Goal: Task Accomplishment & Management: Manage account settings

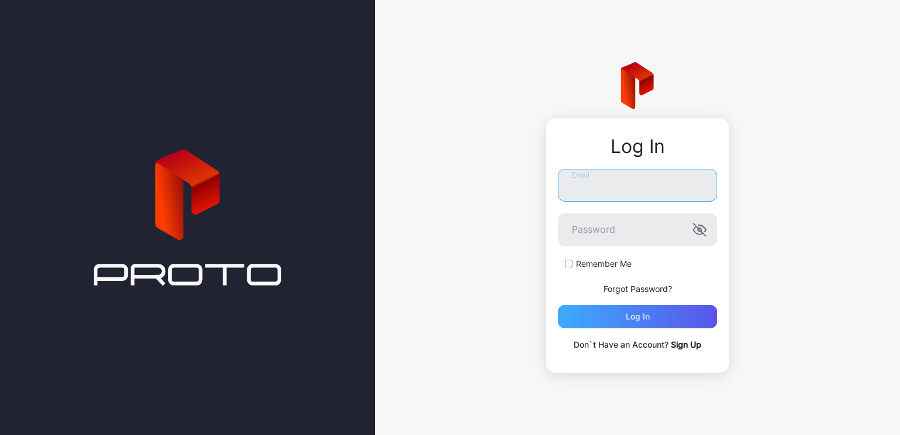
type input "**********"
click at [661, 313] on div "Log in" at bounding box center [637, 316] width 159 height 23
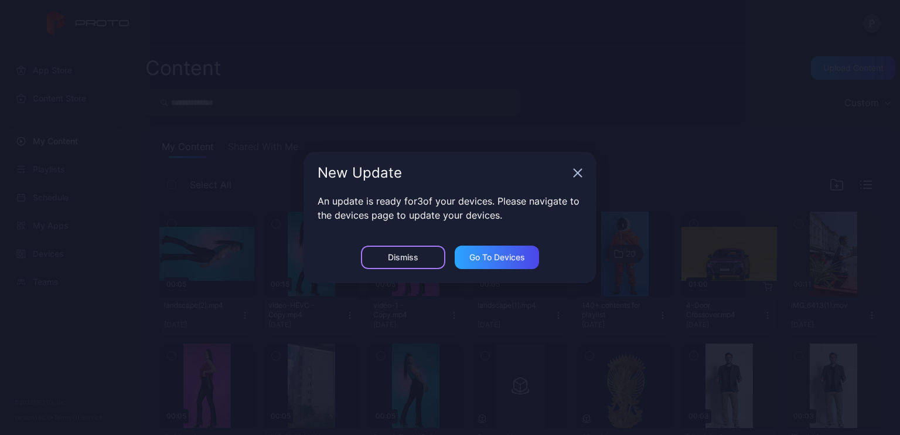
click at [408, 257] on div "Dismiss" at bounding box center [403, 257] width 30 height 9
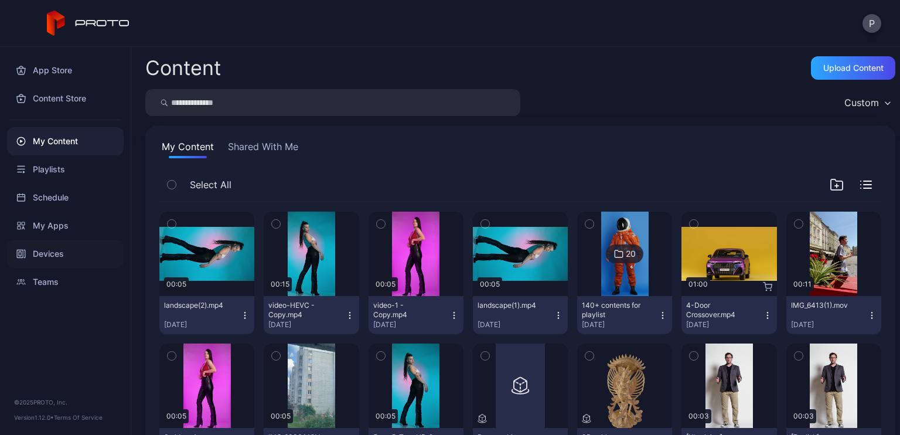
click at [50, 259] on div "Devices" at bounding box center [65, 254] width 117 height 28
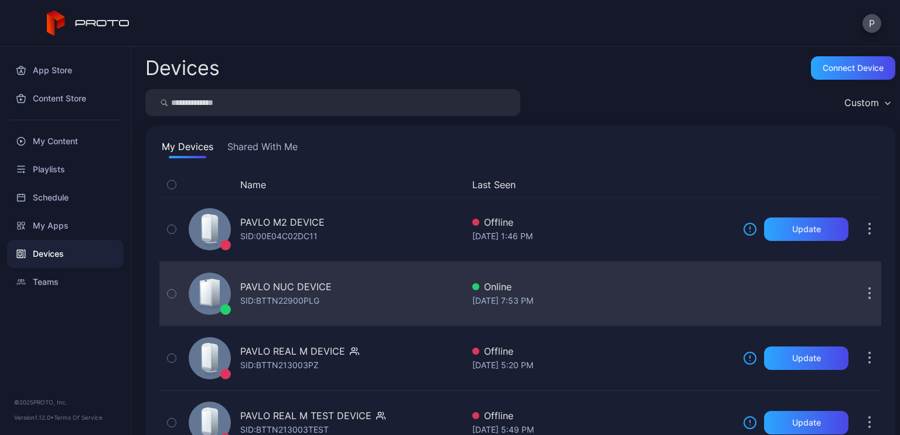
click at [312, 295] on div "SID: BTTN22900PLG" at bounding box center [279, 301] width 79 height 14
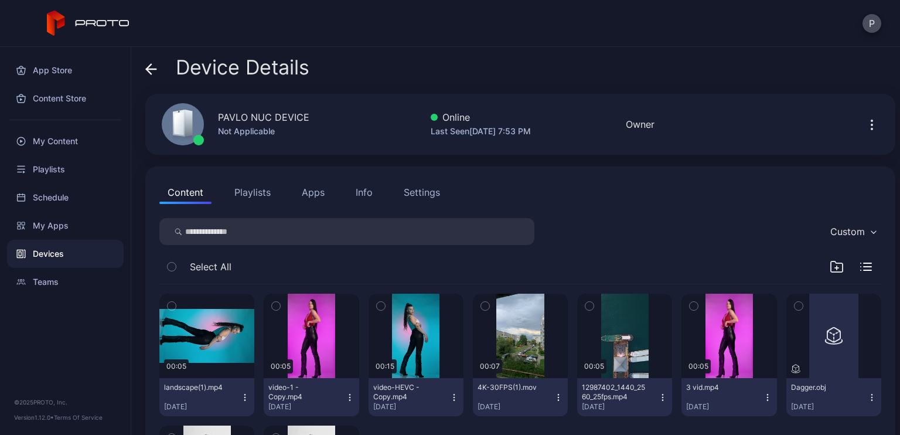
click at [361, 191] on div "Info" at bounding box center [364, 192] width 17 height 14
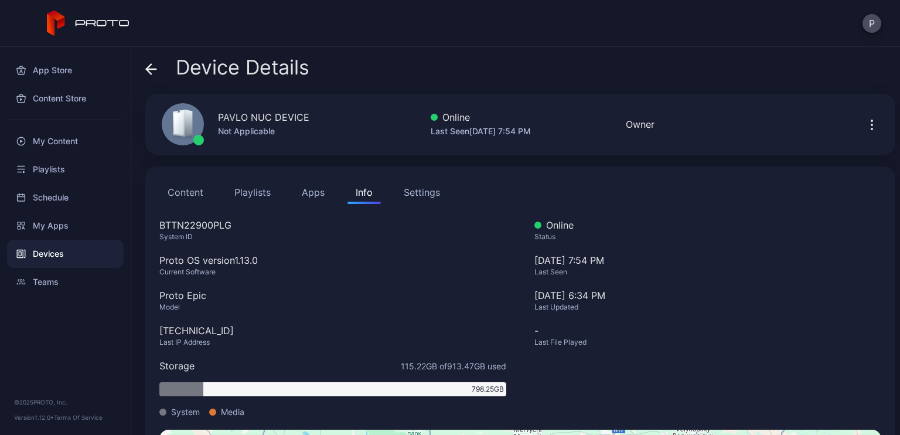
click at [194, 193] on button "Content" at bounding box center [185, 191] width 52 height 23
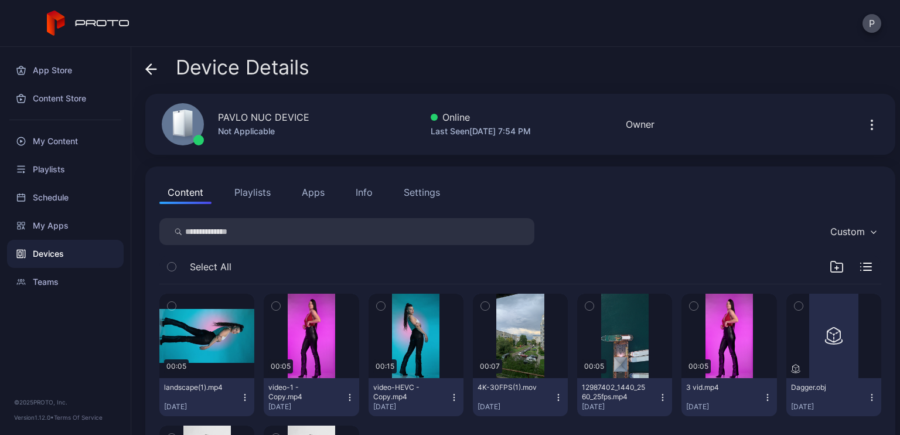
click at [424, 199] on div "Settings" at bounding box center [422, 192] width 36 height 14
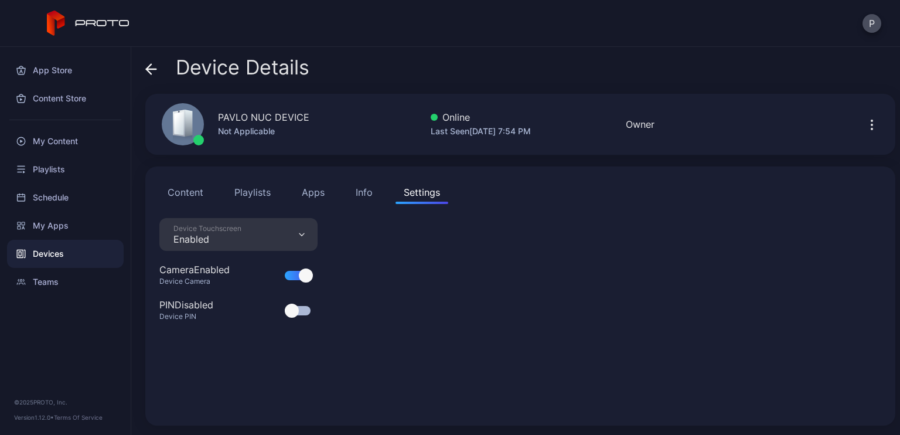
click at [364, 186] on div "Info" at bounding box center [364, 192] width 17 height 14
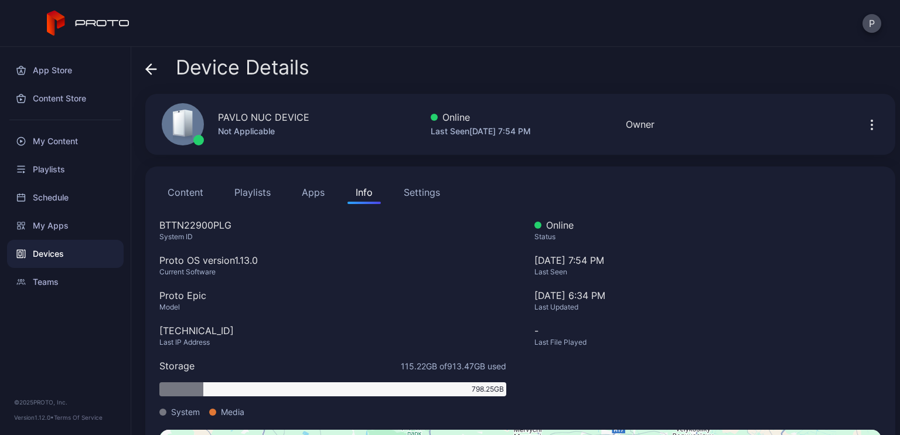
click at [307, 193] on button "Apps" at bounding box center [313, 191] width 39 height 23
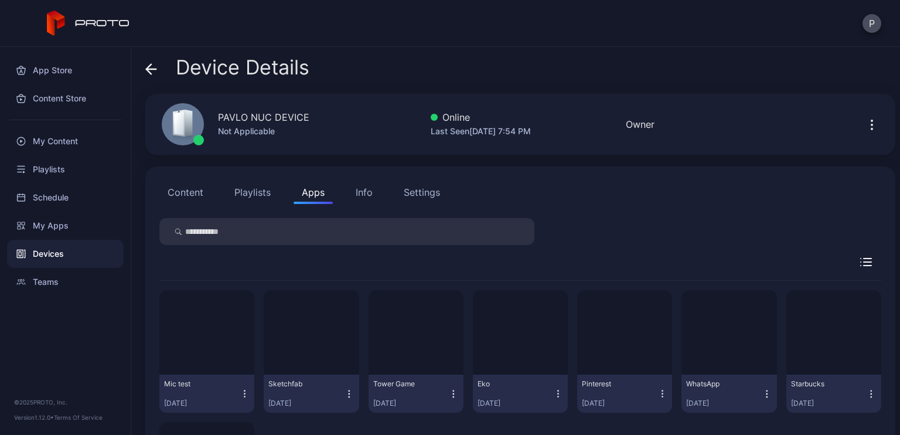
click at [265, 194] on button "Playlists" at bounding box center [252, 191] width 53 height 23
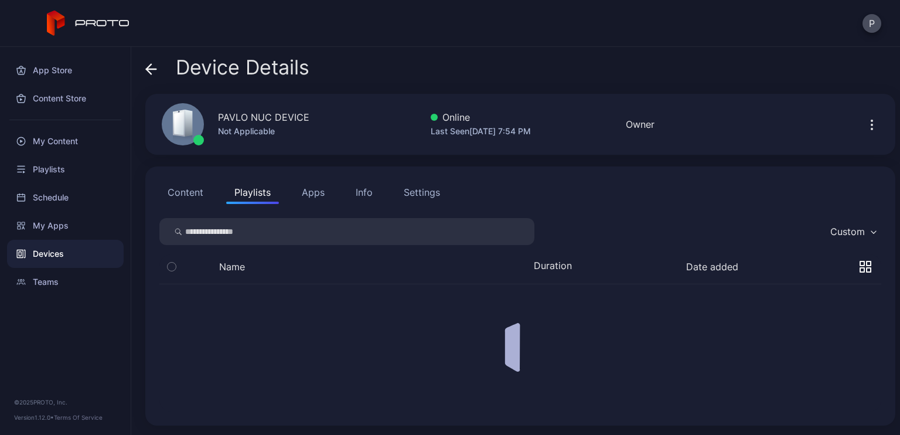
click at [201, 194] on button "Content" at bounding box center [185, 191] width 52 height 23
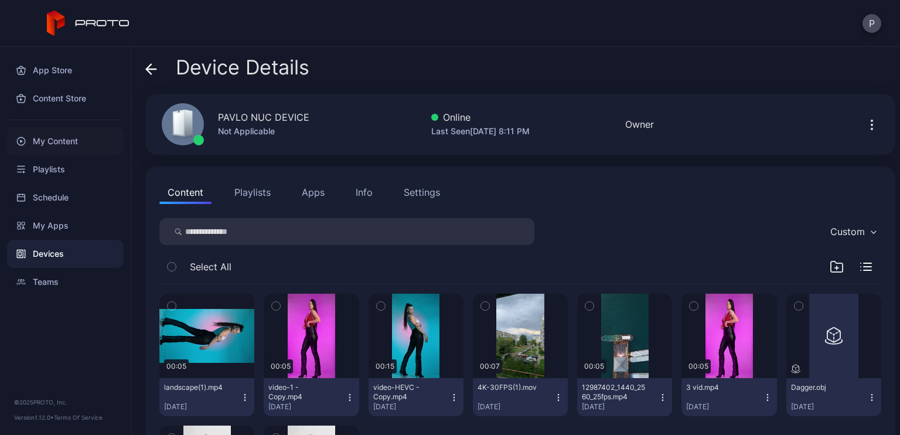
click at [83, 134] on div "My Content" at bounding box center [65, 141] width 117 height 28
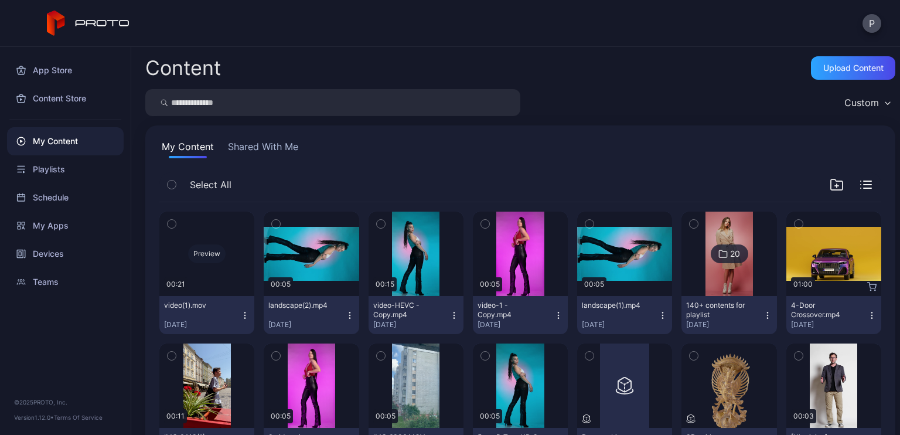
click at [201, 255] on div "Preview" at bounding box center [206, 253] width 37 height 19
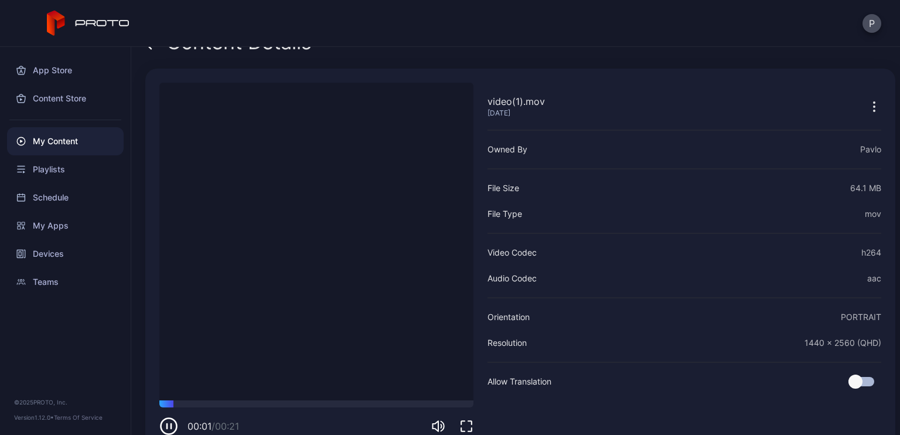
scroll to position [49, 0]
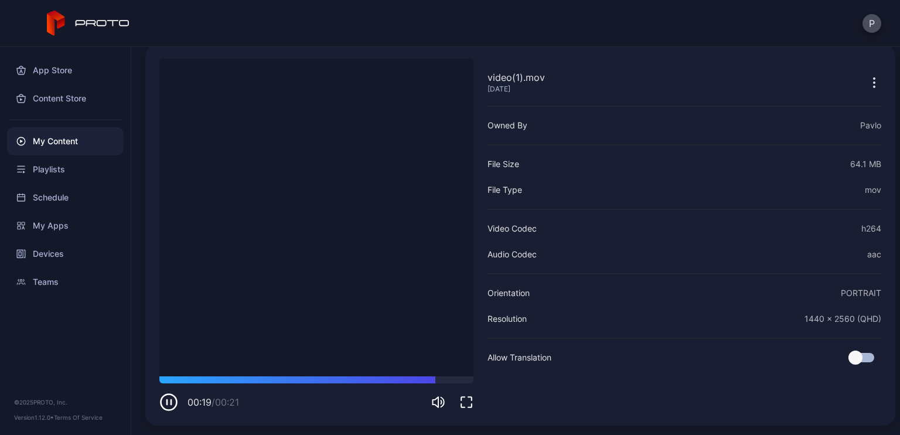
click at [867, 81] on icon "button" at bounding box center [874, 83] width 14 height 14
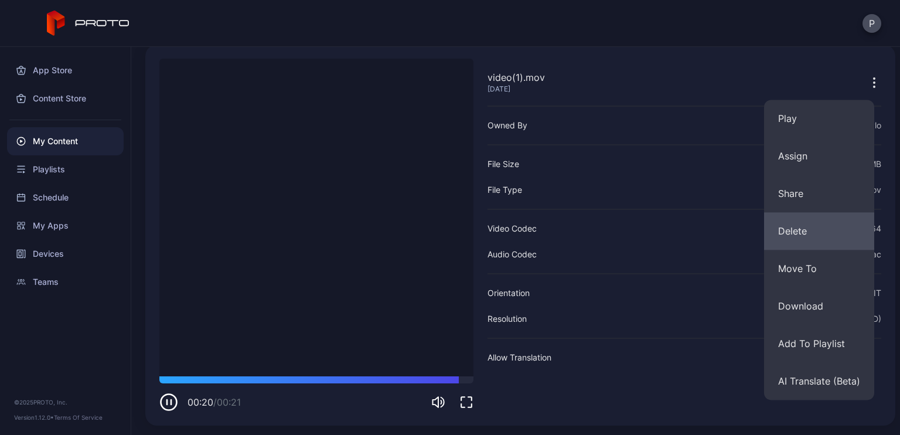
click at [810, 242] on button "Delete" at bounding box center [819, 230] width 110 height 37
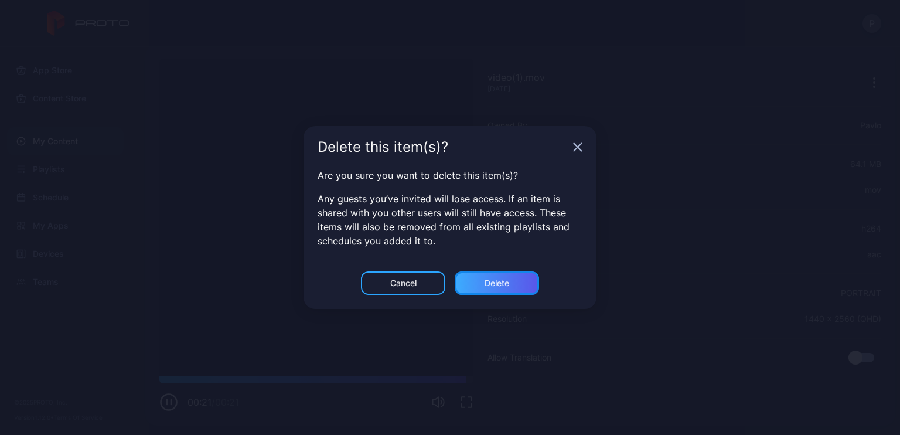
click at [516, 290] on div "Delete" at bounding box center [497, 282] width 84 height 23
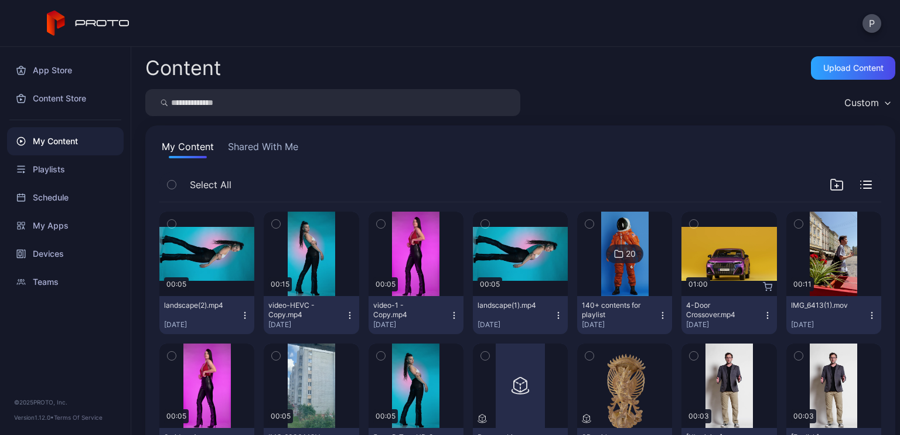
click at [579, 54] on div "Content Upload Content Custom My Content Shared With Me Select All Preview 00:0…" at bounding box center [515, 241] width 769 height 388
click at [66, 170] on div "Playlists" at bounding box center [65, 169] width 117 height 28
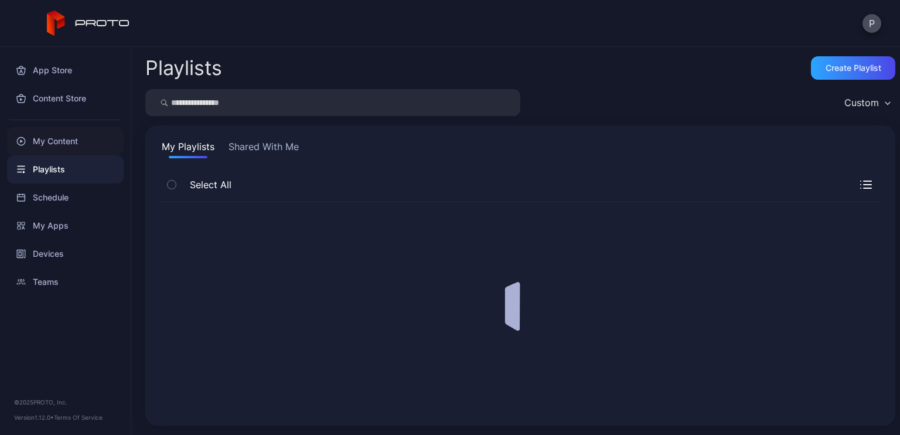
click at [68, 146] on div "My Content" at bounding box center [65, 141] width 117 height 28
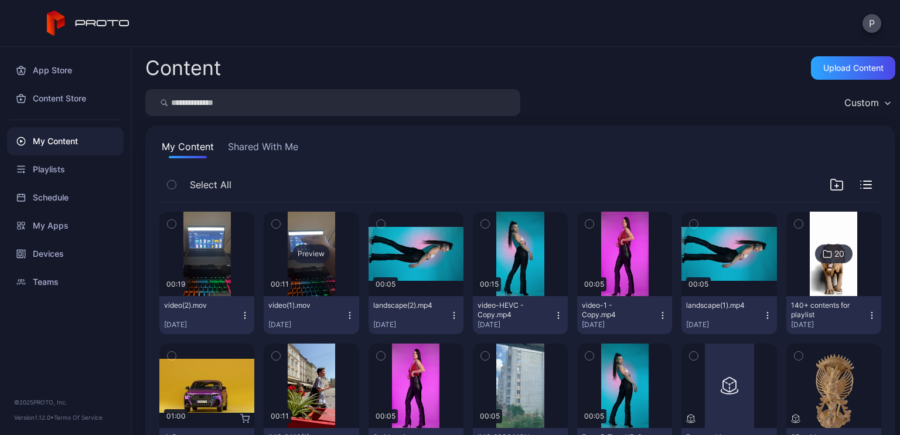
click at [318, 253] on div "Preview" at bounding box center [310, 253] width 37 height 19
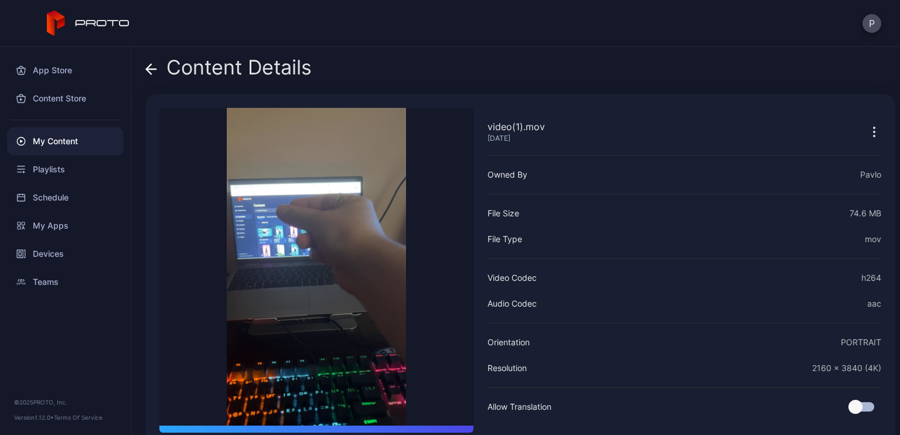
scroll to position [49, 0]
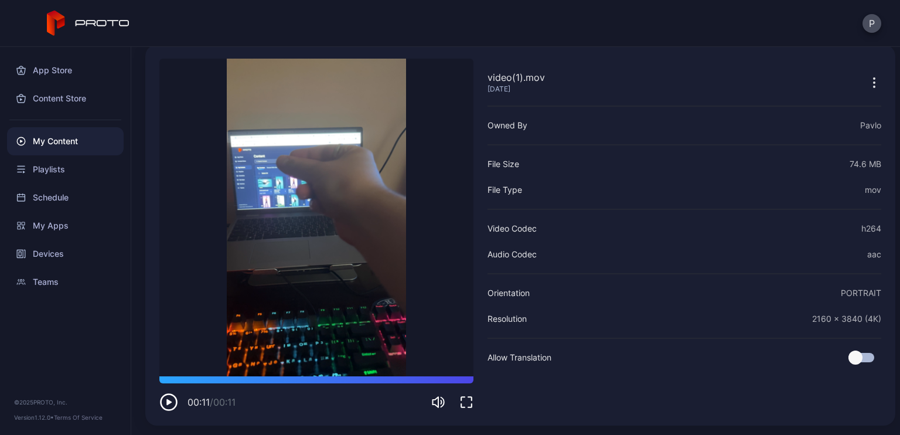
click at [168, 404] on icon "button" at bounding box center [168, 402] width 5 height 6
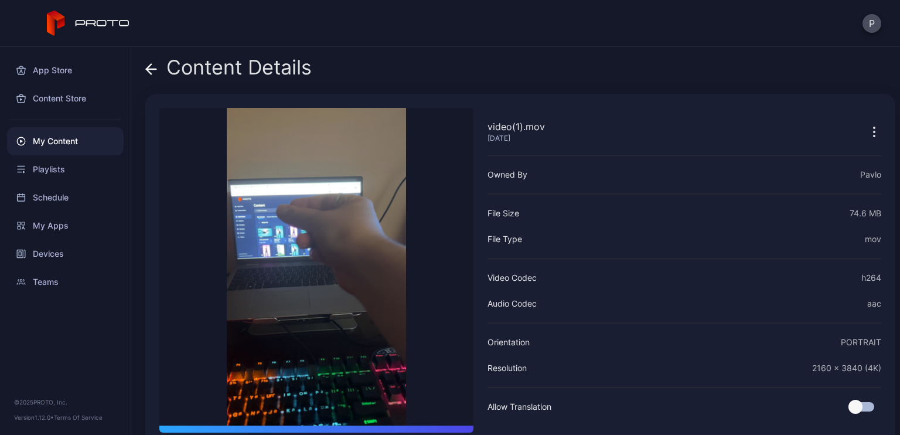
scroll to position [0, 0]
click at [151, 71] on icon at bounding box center [151, 69] width 12 height 12
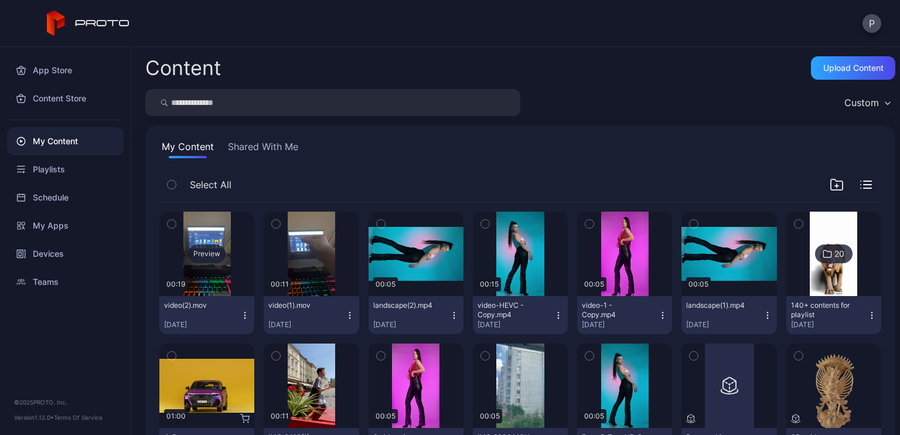
click at [215, 255] on div "Preview" at bounding box center [206, 253] width 37 height 19
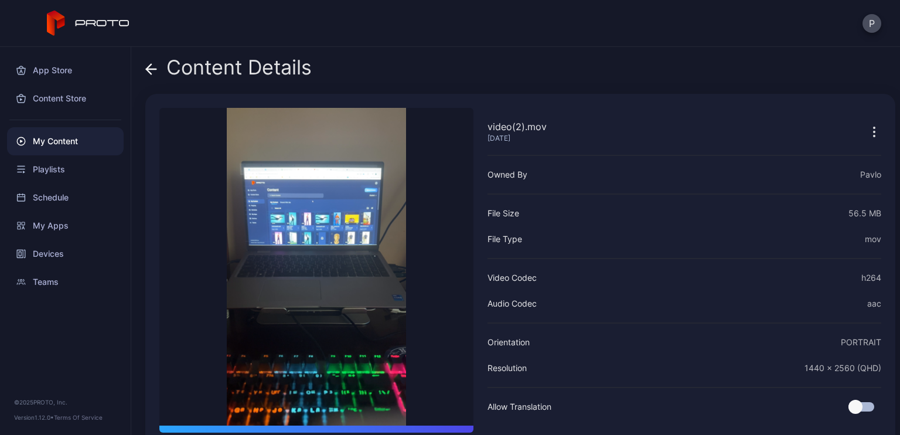
click at [156, 76] on span at bounding box center [151, 67] width 12 height 22
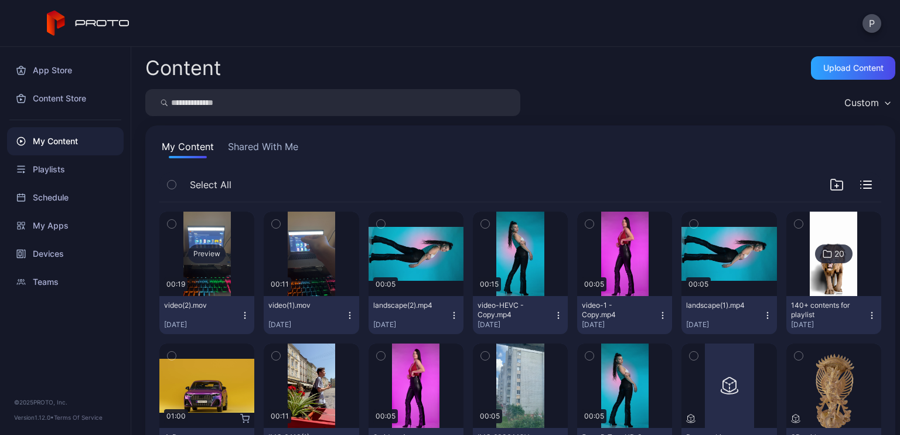
click at [210, 256] on div "Preview" at bounding box center [206, 253] width 37 height 19
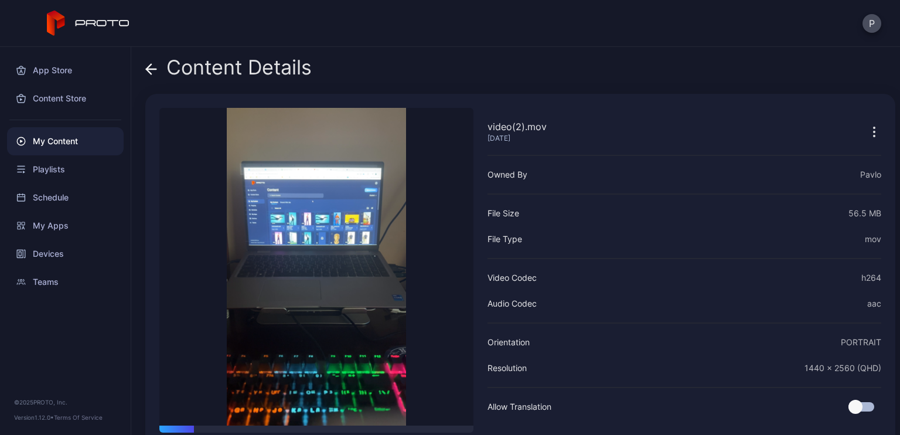
click at [153, 67] on icon at bounding box center [151, 69] width 12 height 12
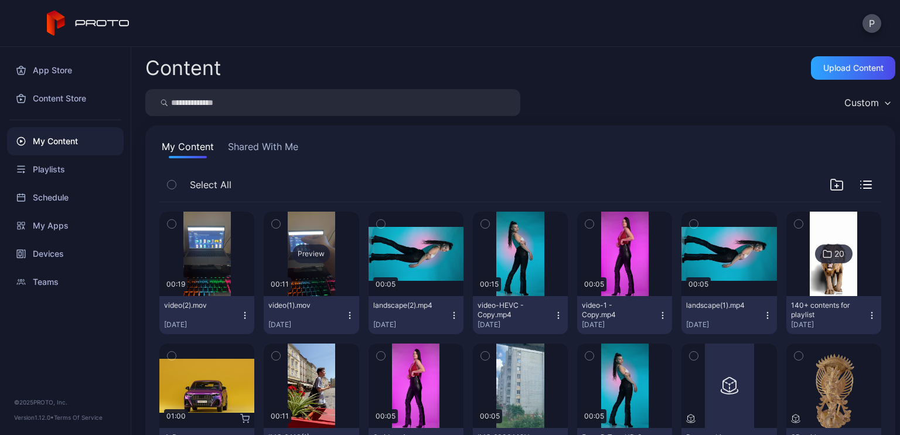
click at [299, 246] on div "Preview" at bounding box center [310, 253] width 37 height 19
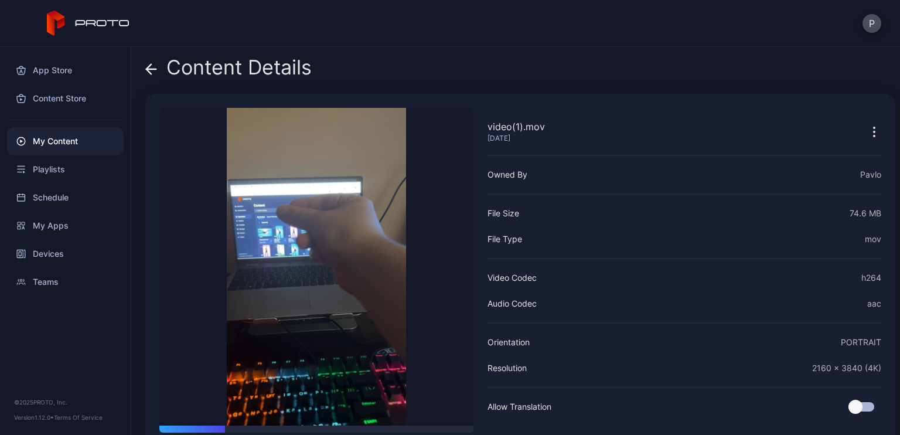
click at [152, 70] on icon at bounding box center [151, 69] width 12 height 12
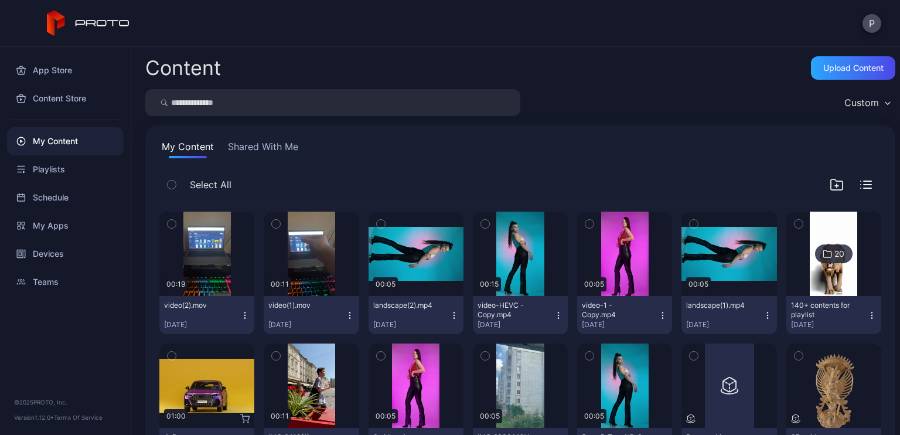
click at [266, 42] on div "P" at bounding box center [450, 23] width 900 height 47
click at [208, 257] on div "Preview" at bounding box center [206, 253] width 37 height 19
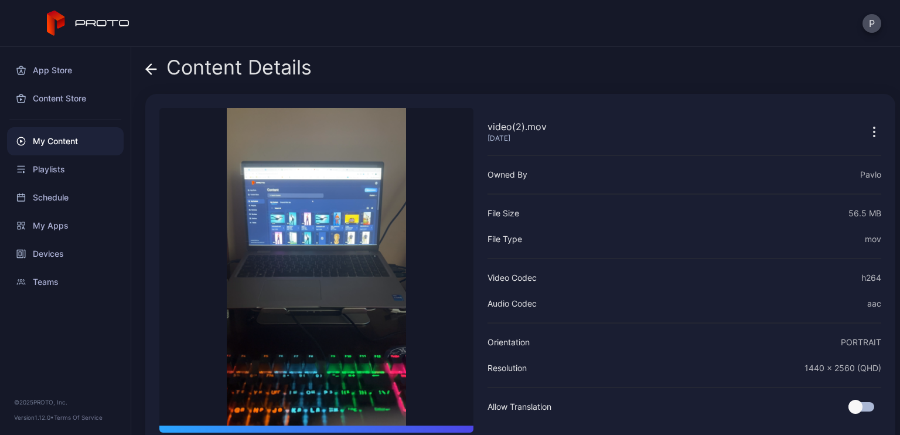
click at [145, 69] on div "Content Details video(2).mov [DATE] Sorry, your browser doesn‘t support embedde…" at bounding box center [515, 241] width 769 height 388
click at [150, 69] on icon at bounding box center [151, 69] width 10 height 0
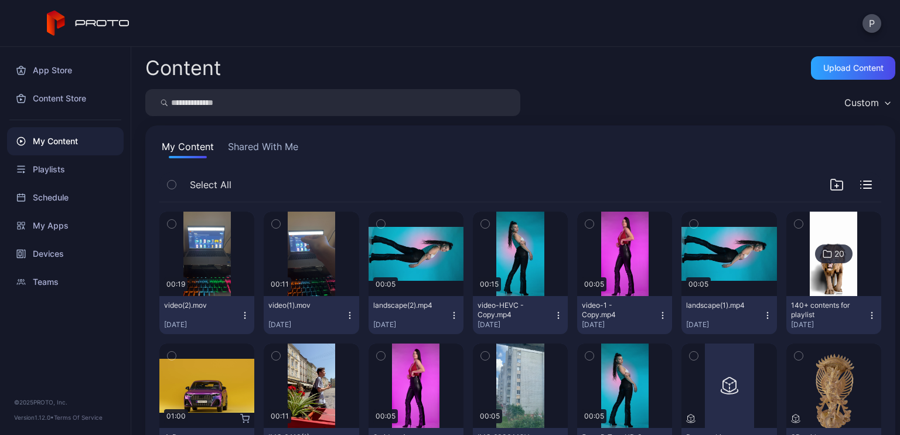
click at [563, 49] on div "Content Upload Content Custom My Content Shared With Me Select All Preview 00:1…" at bounding box center [515, 241] width 769 height 388
click at [64, 247] on div "Devices" at bounding box center [65, 254] width 117 height 28
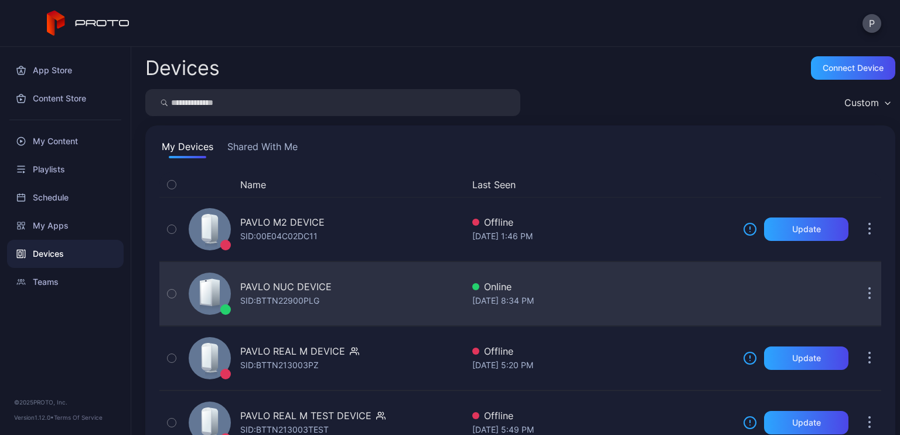
click at [301, 283] on div "PAVLO NUC DEVICE" at bounding box center [285, 286] width 91 height 14
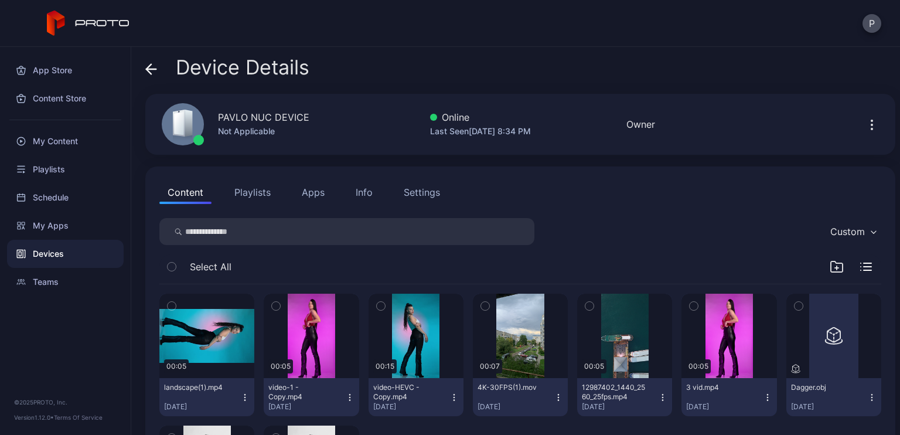
click at [254, 196] on button "Playlists" at bounding box center [252, 191] width 53 height 23
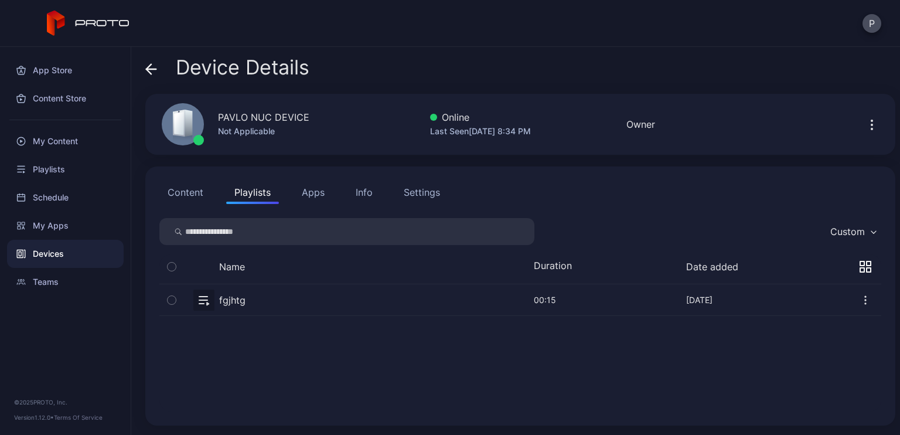
click at [211, 193] on div "Content Playlists Apps Info Settings" at bounding box center [520, 191] width 722 height 23
click at [202, 195] on button "Content" at bounding box center [185, 191] width 52 height 23
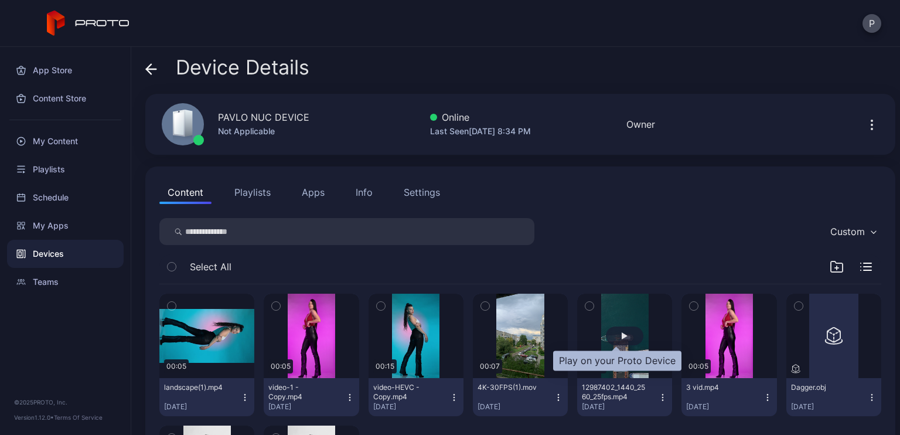
click at [622, 336] on div "button" at bounding box center [625, 335] width 6 height 7
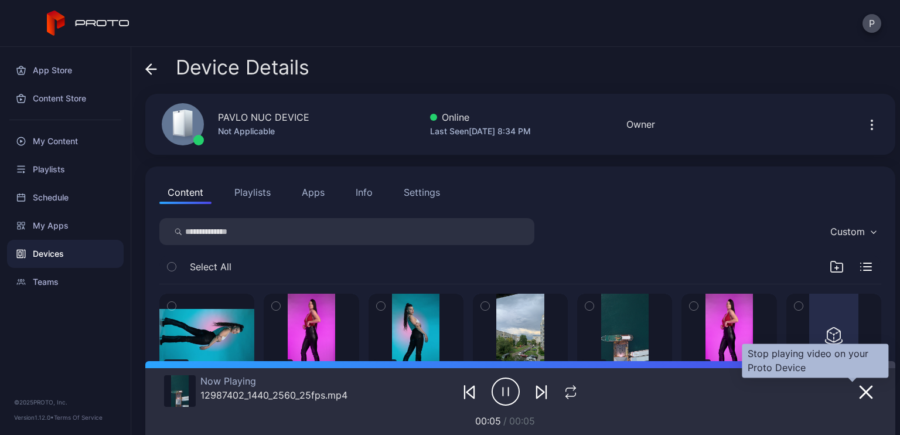
click at [860, 396] on icon "button" at bounding box center [866, 392] width 12 height 12
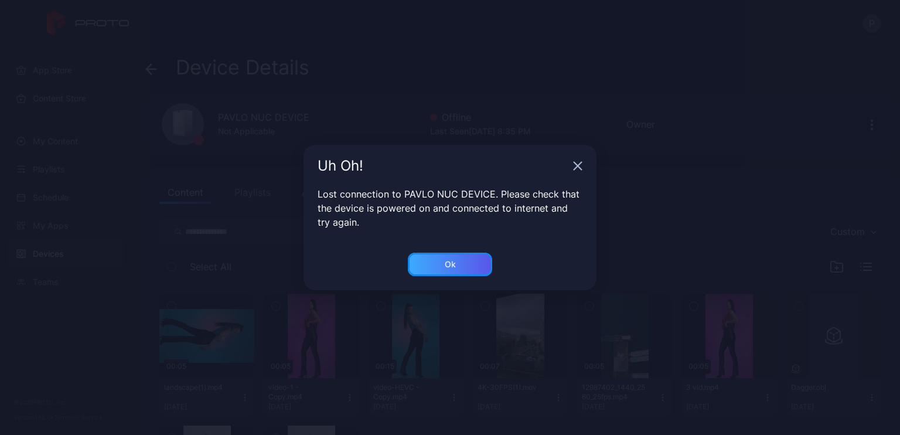
click at [466, 266] on div "Ok" at bounding box center [450, 264] width 84 height 23
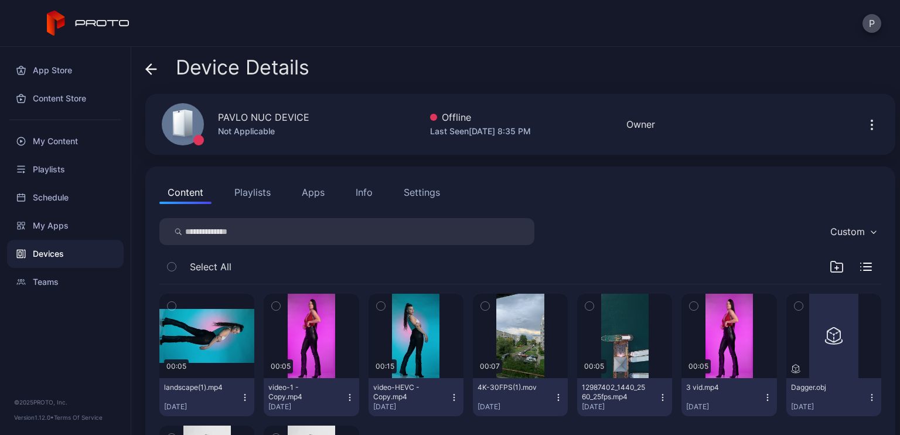
click at [693, 185] on div "Content Playlists Apps Info Settings" at bounding box center [520, 191] width 722 height 23
click at [432, 200] on button "Settings" at bounding box center [422, 191] width 53 height 23
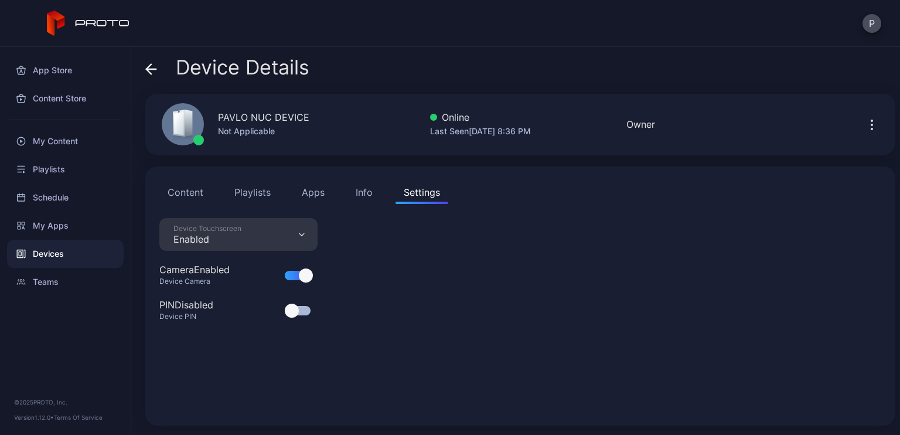
click at [192, 199] on button "Content" at bounding box center [185, 191] width 52 height 23
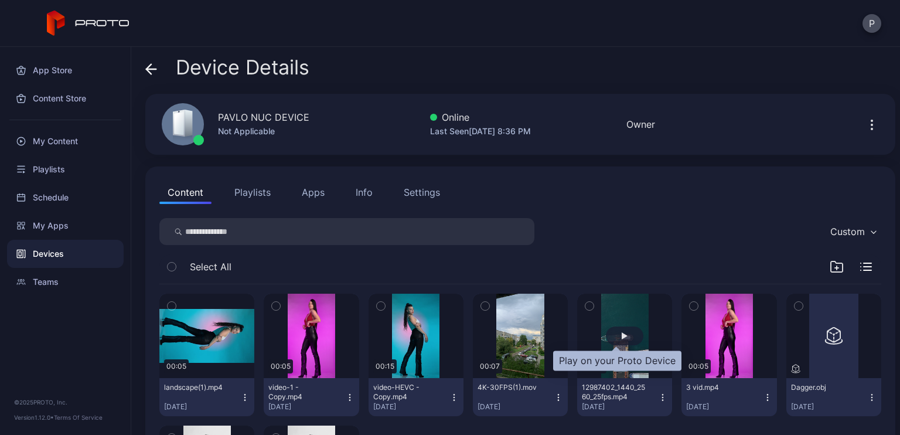
click at [617, 339] on div "button" at bounding box center [624, 335] width 37 height 19
click at [312, 185] on button "Apps" at bounding box center [313, 191] width 39 height 23
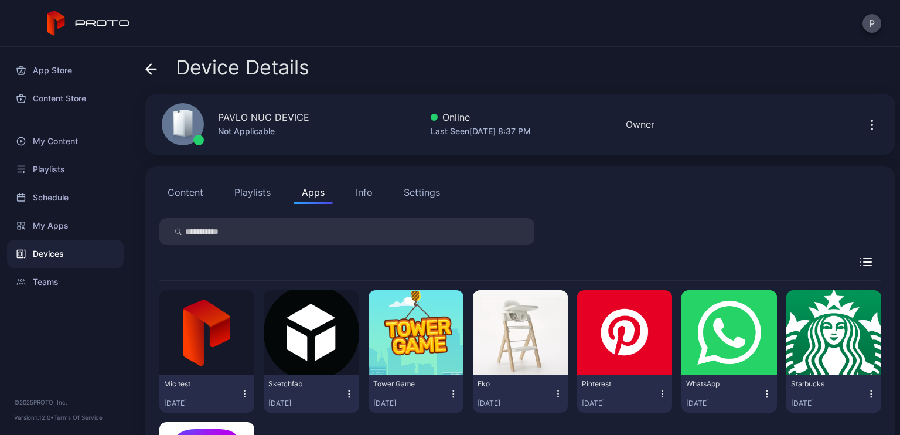
scroll to position [143, 0]
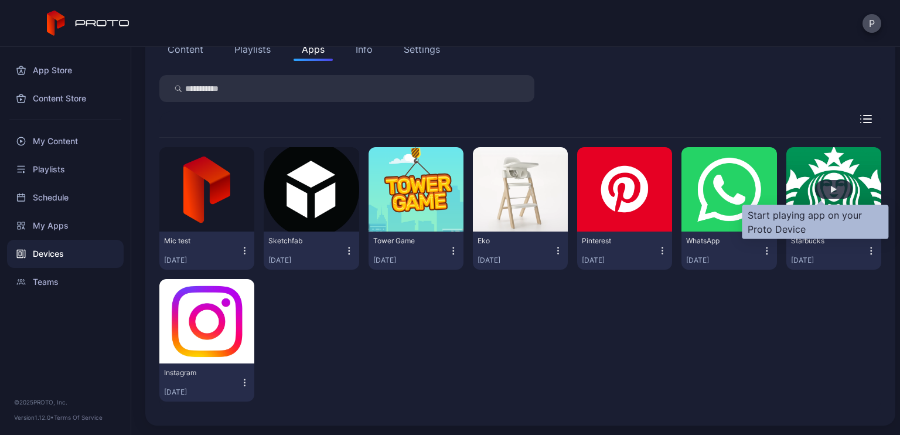
click at [831, 190] on div "button" at bounding box center [834, 189] width 6 height 7
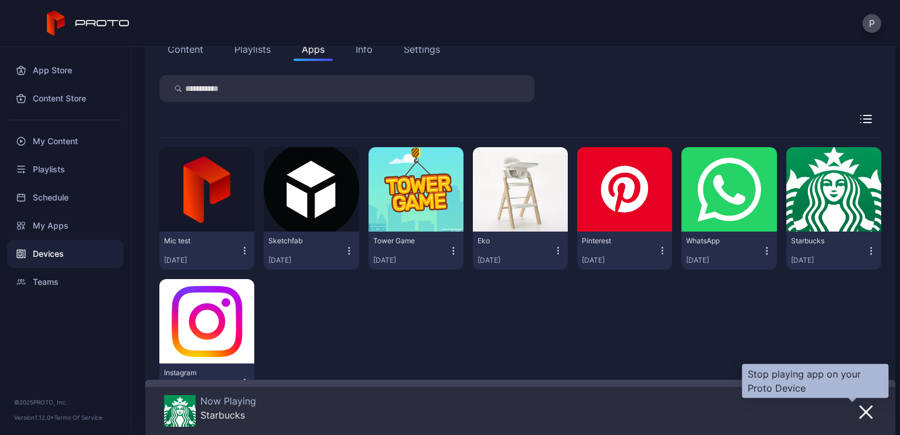
click at [859, 412] on icon "button" at bounding box center [866, 412] width 14 height 14
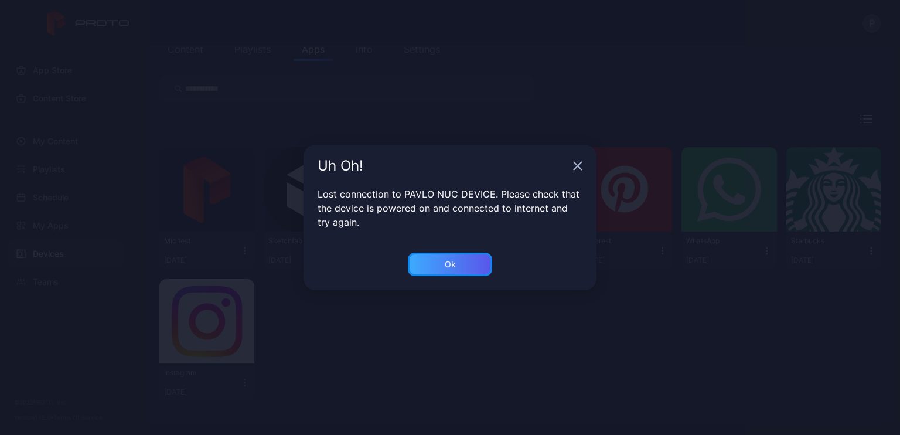
click at [459, 255] on div "Ok" at bounding box center [450, 264] width 84 height 23
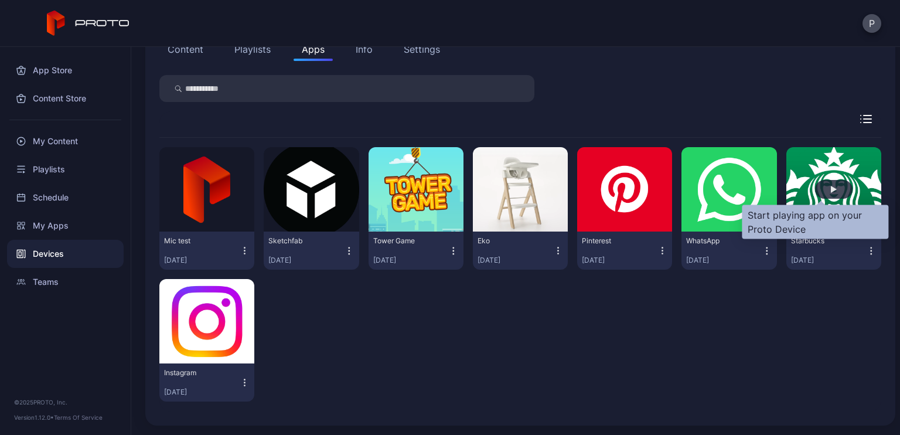
click at [824, 185] on div "button" at bounding box center [833, 189] width 37 height 19
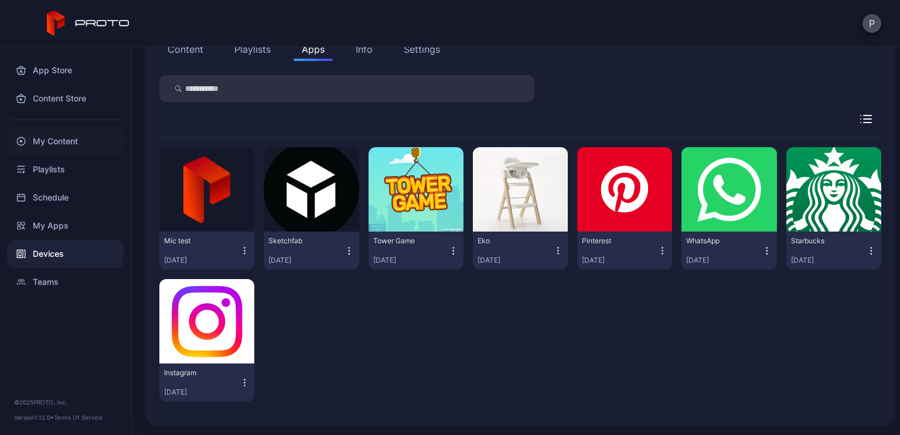
click at [55, 137] on div "My Content" at bounding box center [65, 141] width 117 height 28
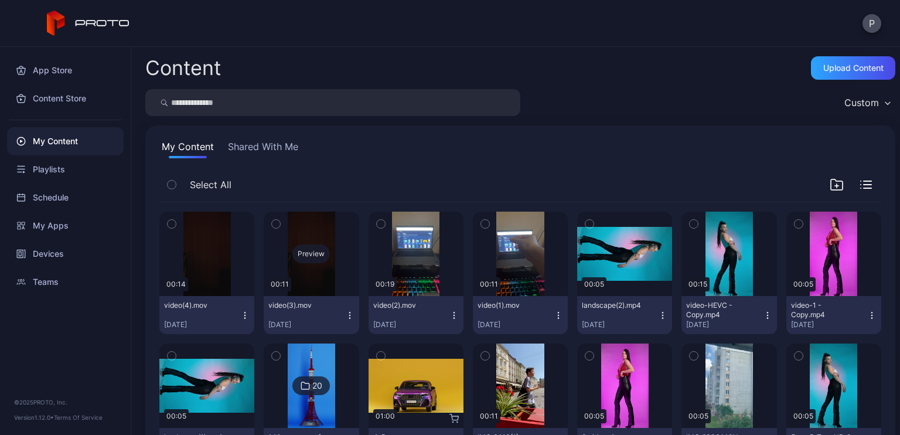
click at [309, 257] on div "Preview" at bounding box center [310, 253] width 37 height 19
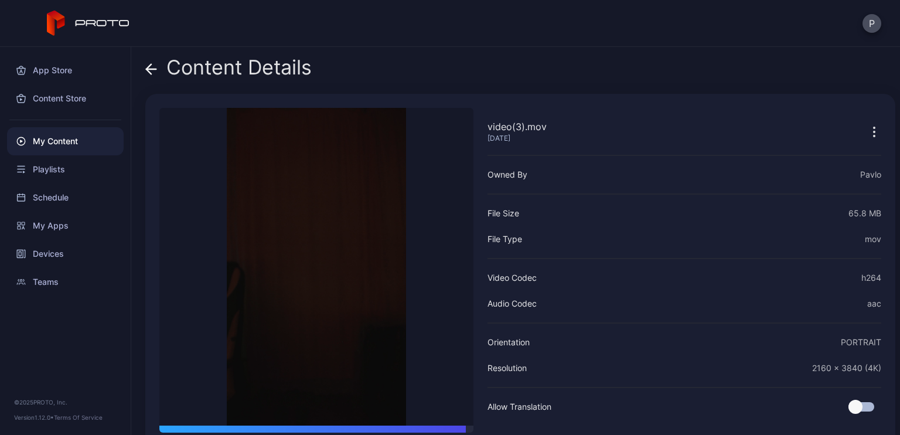
click at [153, 66] on icon at bounding box center [151, 69] width 12 height 12
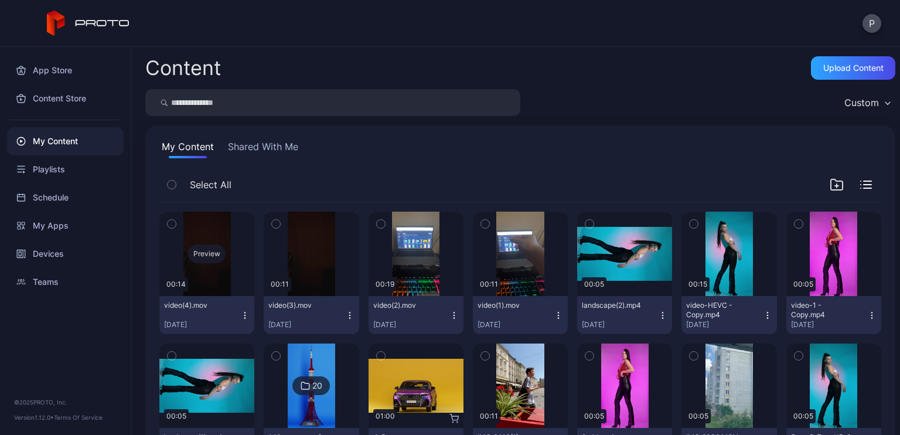
click at [220, 259] on div "Preview" at bounding box center [206, 253] width 37 height 19
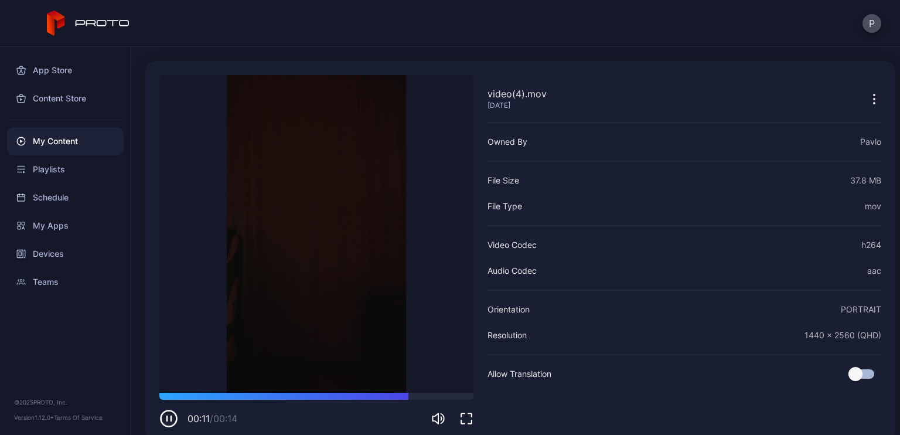
scroll to position [49, 0]
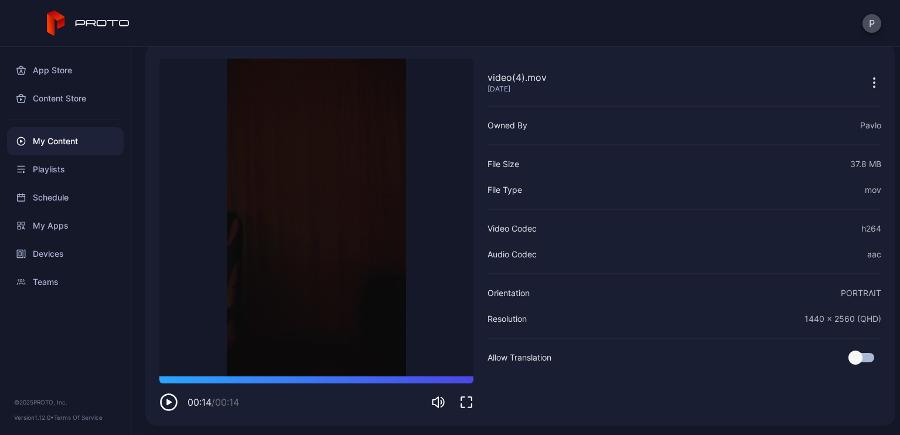
click at [171, 405] on icon "button" at bounding box center [168, 402] width 19 height 19
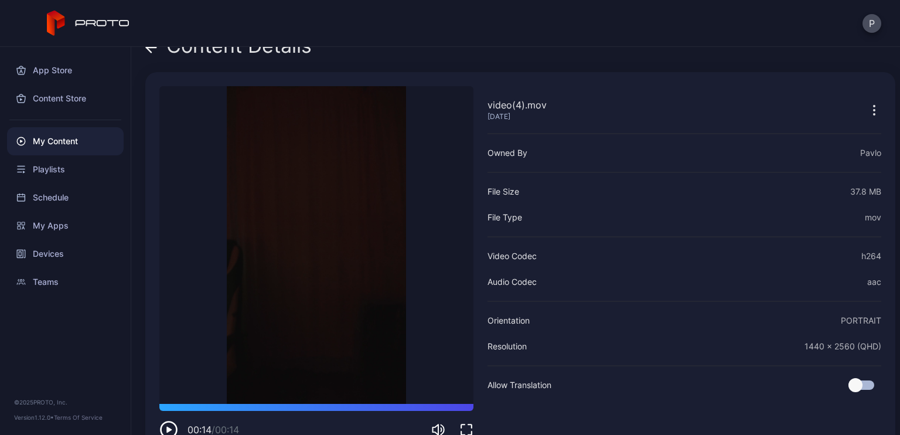
scroll to position [0, 0]
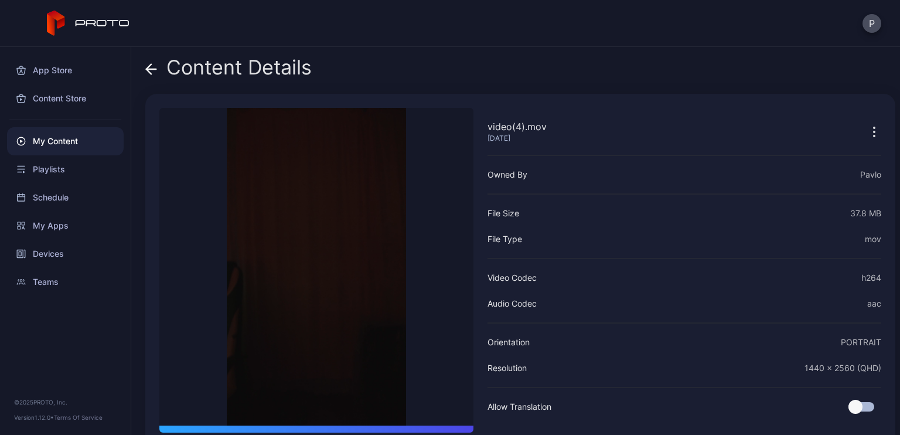
click at [71, 139] on div "My Content" at bounding box center [65, 141] width 117 height 28
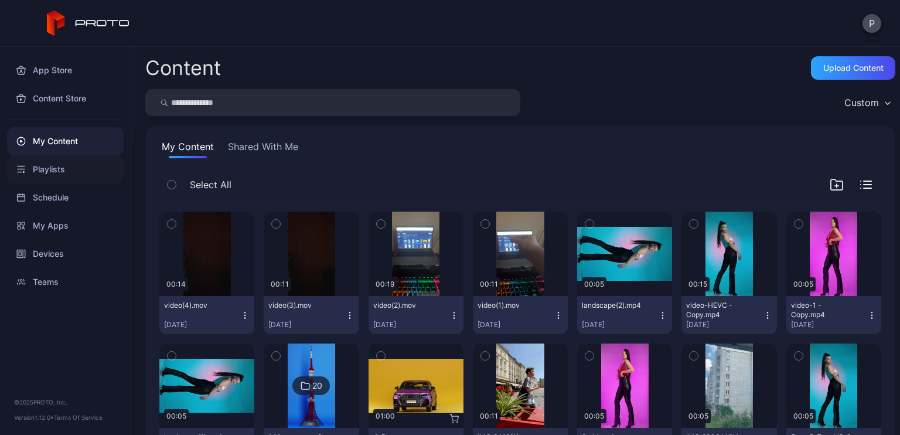
click at [52, 166] on div "Playlists" at bounding box center [65, 169] width 117 height 28
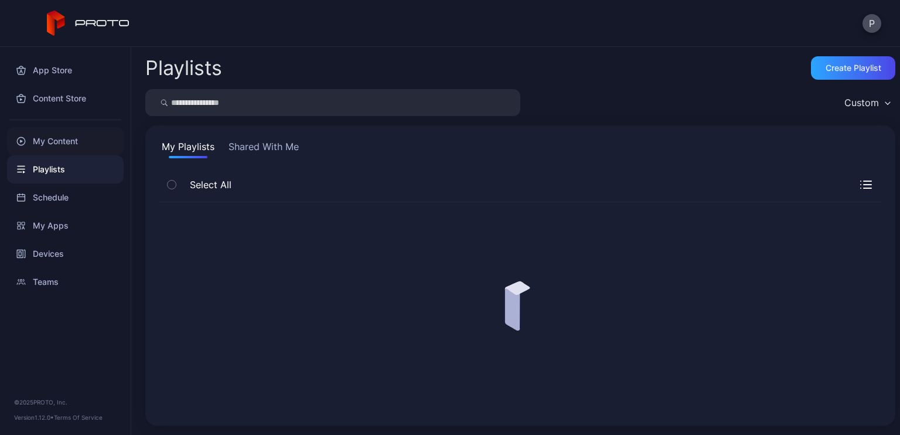
click at [66, 141] on div "My Content" at bounding box center [65, 141] width 117 height 28
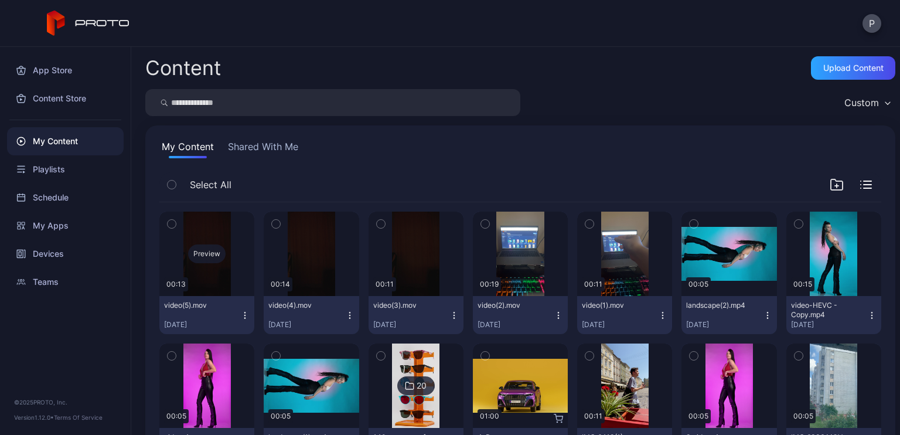
click at [231, 264] on div "Preview" at bounding box center [206, 254] width 95 height 84
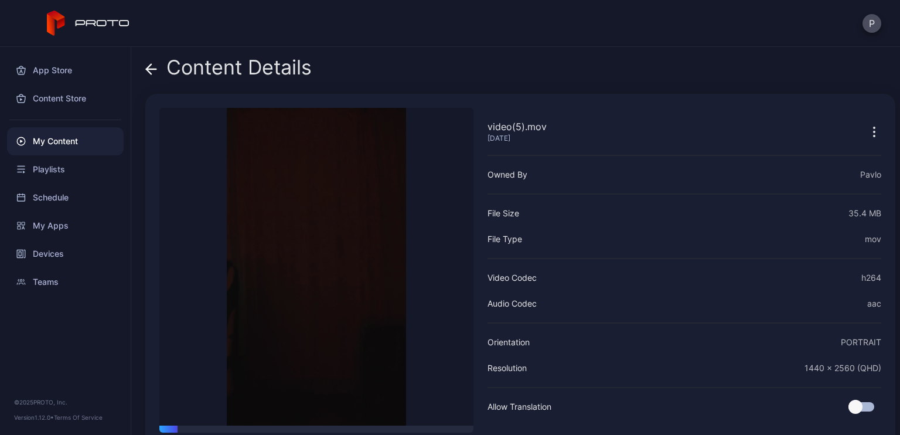
scroll to position [49, 0]
